Goal: Entertainment & Leisure: Consume media (video, audio)

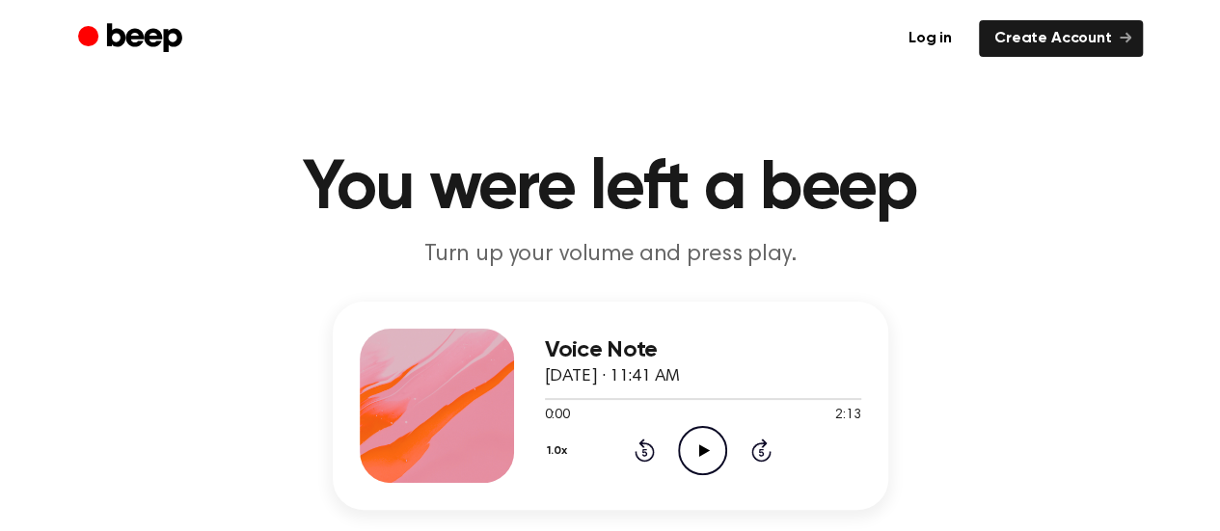
click at [715, 459] on icon "Play Audio" at bounding box center [702, 450] width 49 height 49
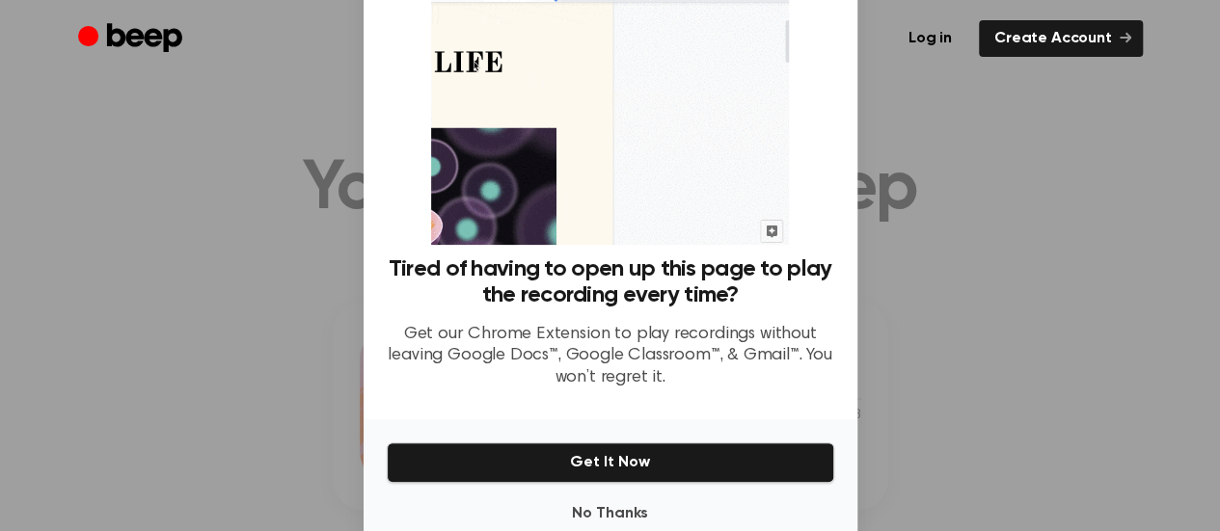
scroll to position [164, 0]
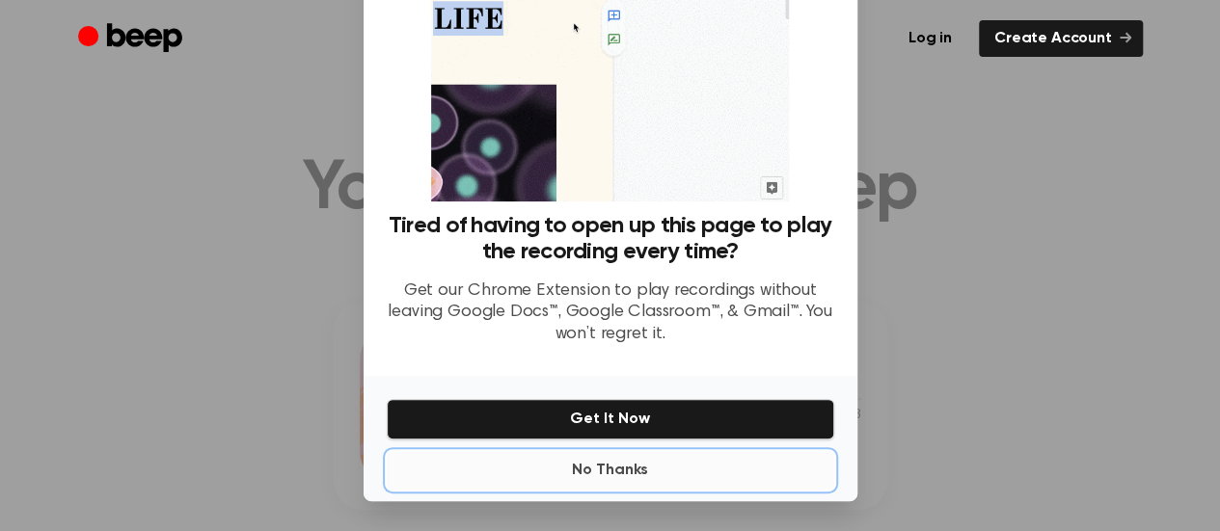
click at [624, 462] on button "No Thanks" at bounding box center [610, 470] width 447 height 39
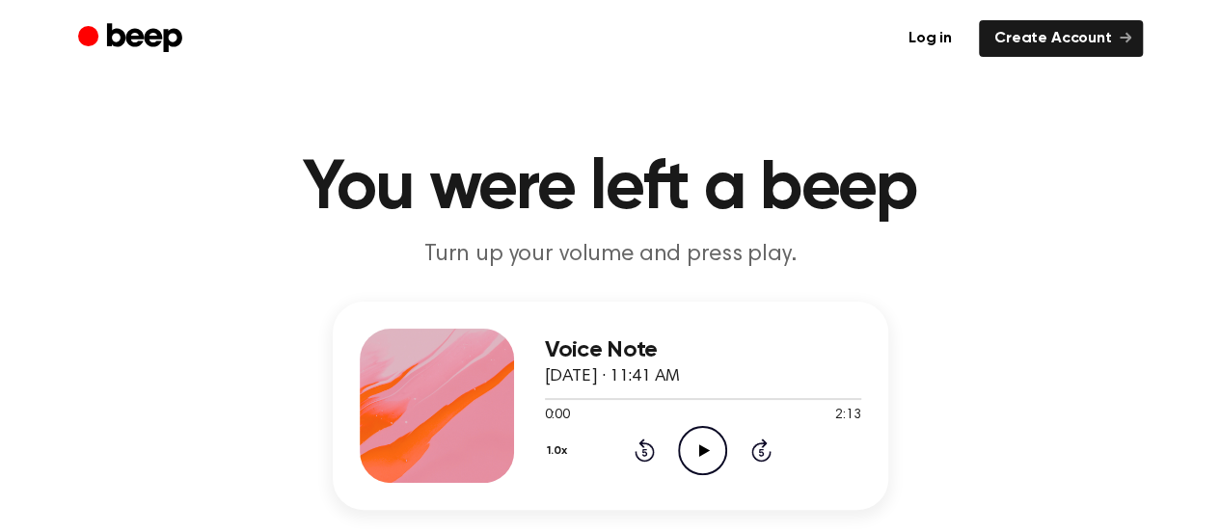
click at [713, 454] on icon "Play Audio" at bounding box center [702, 450] width 49 height 49
click at [722, 454] on icon "Play Audio" at bounding box center [702, 450] width 49 height 49
click at [715, 449] on icon "Play Audio" at bounding box center [702, 450] width 49 height 49
click at [720, 449] on icon "Pause Audio" at bounding box center [702, 450] width 49 height 49
click at [710, 461] on icon "Play Audio" at bounding box center [702, 450] width 49 height 49
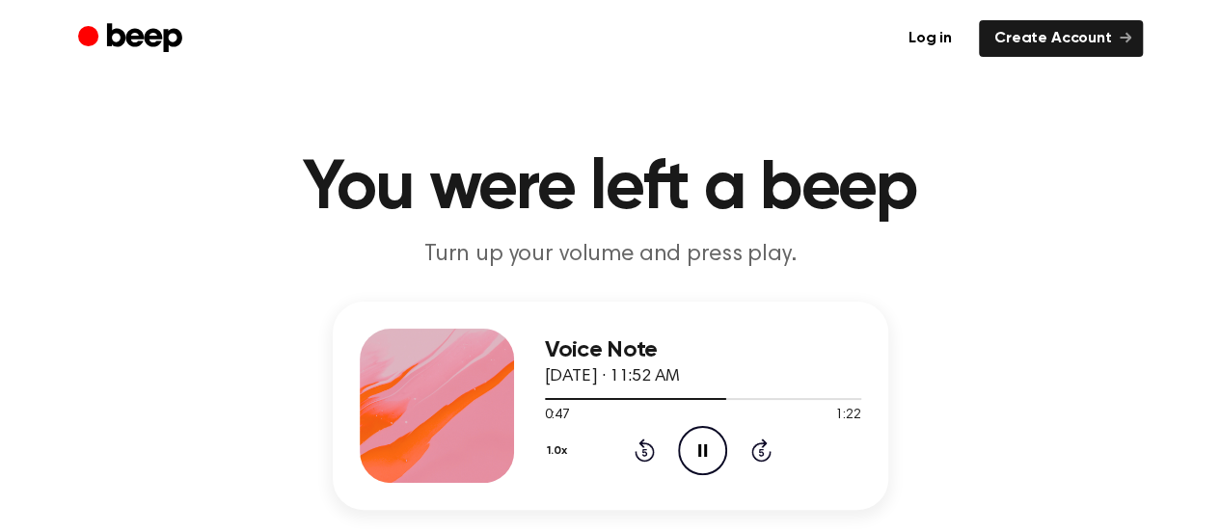
click at [704, 443] on icon "Pause Audio" at bounding box center [702, 450] width 49 height 49
click at [695, 431] on icon "Play Audio" at bounding box center [702, 450] width 49 height 49
click at [697, 459] on icon "Play Audio" at bounding box center [702, 450] width 49 height 49
click at [694, 440] on icon "Play Audio" at bounding box center [702, 450] width 49 height 49
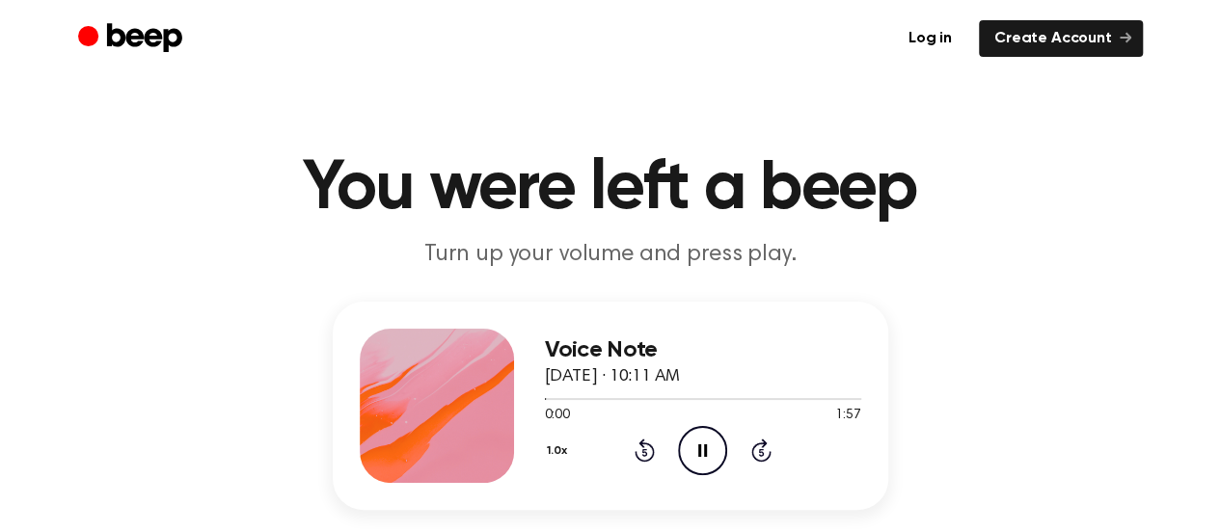
click at [603, 59] on div "Log in Create Account" at bounding box center [610, 38] width 1064 height 77
drag, startPoint x: 606, startPoint y: 401, endPoint x: 451, endPoint y: 387, distance: 155.9
click at [451, 387] on div "Voice Note April 16, 2024 · 10:11 AM 0:23 1:57 Your browser does not support th…" at bounding box center [610, 406] width 555 height 208
click at [676, 407] on div "0:25 1:57" at bounding box center [703, 416] width 316 height 20
drag, startPoint x: 619, startPoint y: 400, endPoint x: 555, endPoint y: 399, distance: 63.6
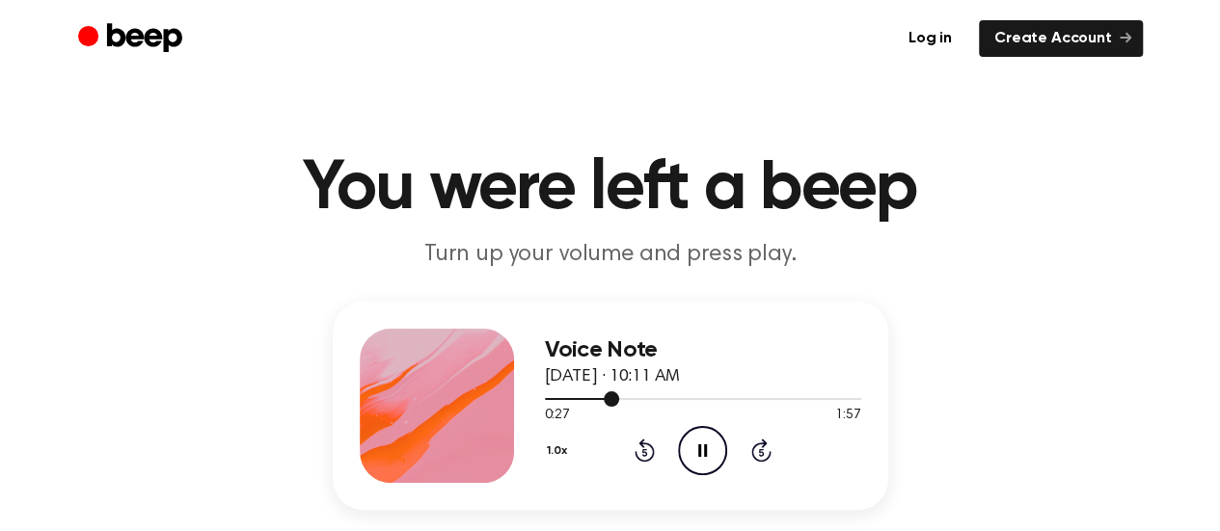
click at [555, 399] on div at bounding box center [703, 397] width 316 height 15
click at [696, 458] on icon "Pause Audio" at bounding box center [702, 450] width 49 height 49
click at [707, 437] on icon "Play Audio" at bounding box center [702, 450] width 49 height 49
click at [698, 436] on icon "Play Audio" at bounding box center [702, 450] width 49 height 49
click at [699, 450] on icon at bounding box center [704, 450] width 11 height 13
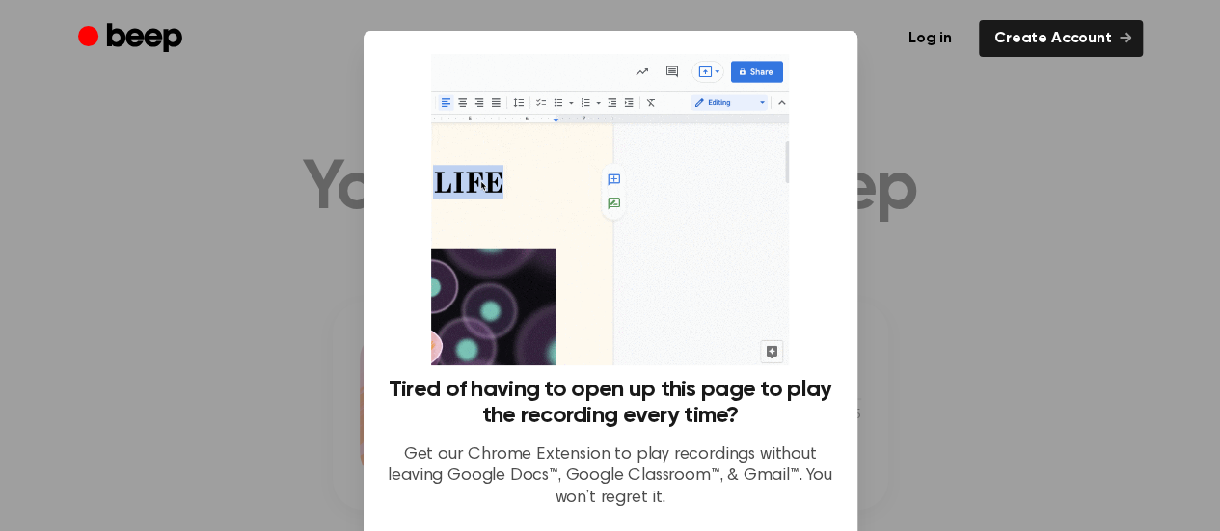
click at [957, 323] on div at bounding box center [610, 265] width 1220 height 531
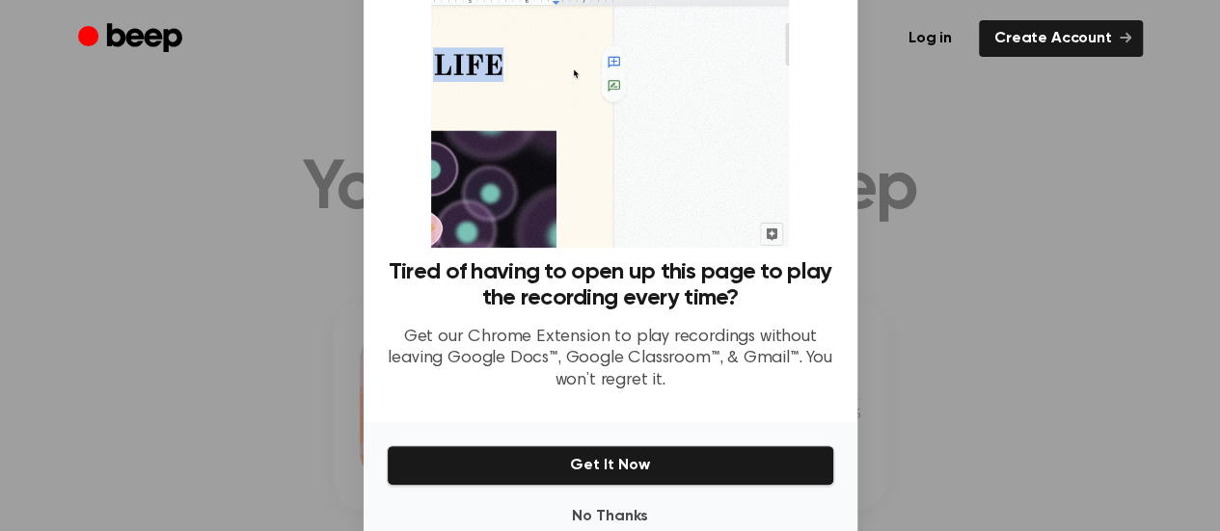
scroll to position [136, 0]
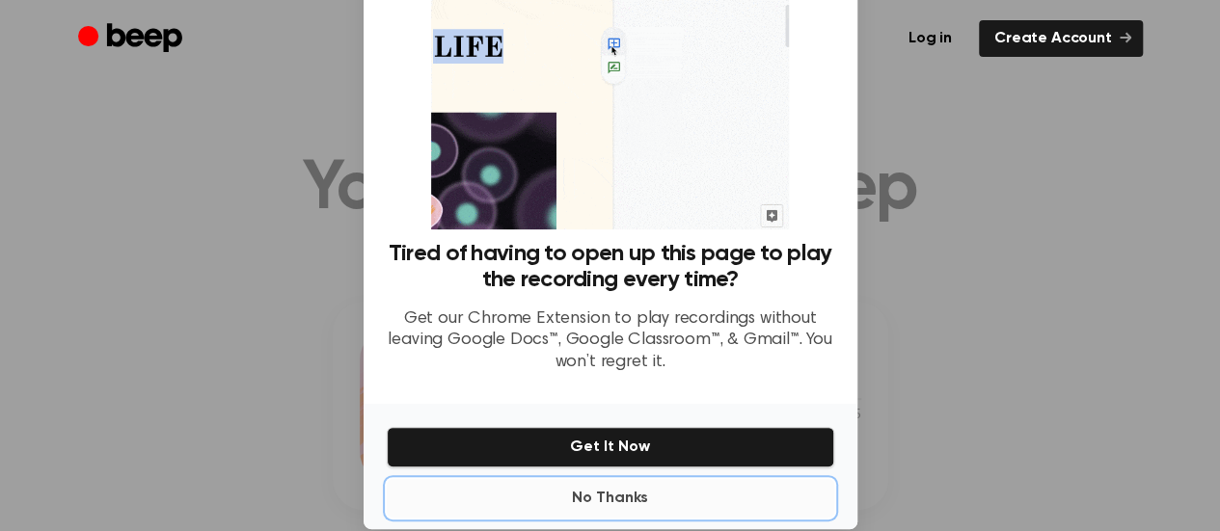
click at [636, 515] on button "No Thanks" at bounding box center [610, 498] width 447 height 39
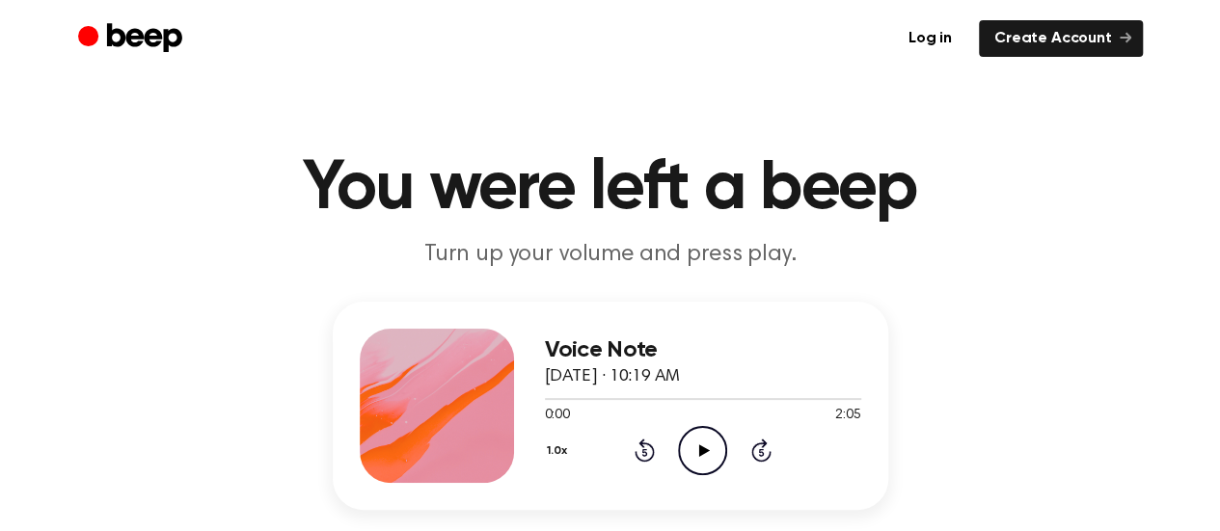
click at [712, 443] on icon "Play Audio" at bounding box center [702, 450] width 49 height 49
